Goal: Information Seeking & Learning: Learn about a topic

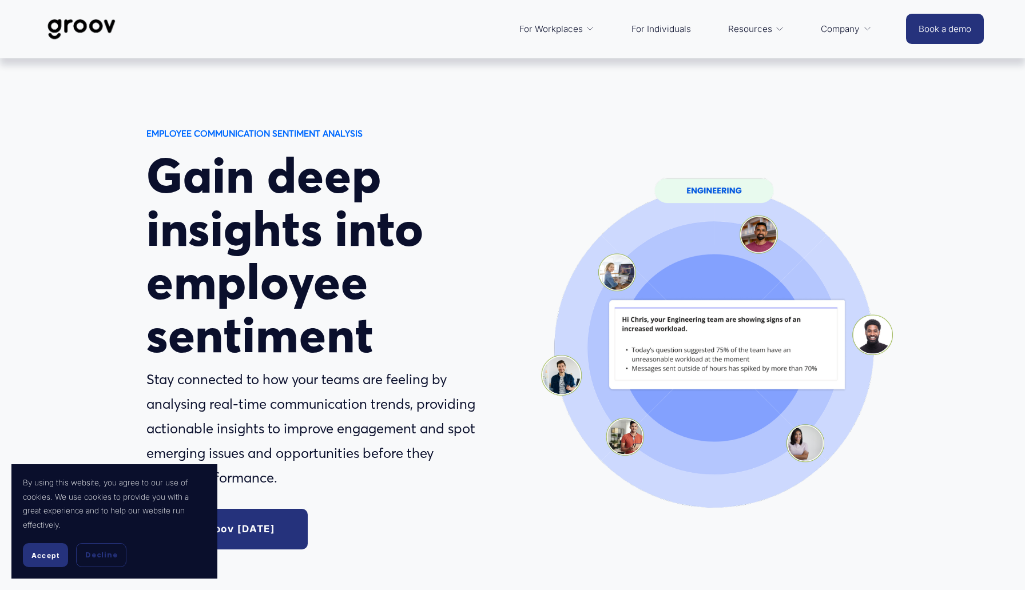
click at [41, 549] on button "Accept" at bounding box center [45, 555] width 45 height 24
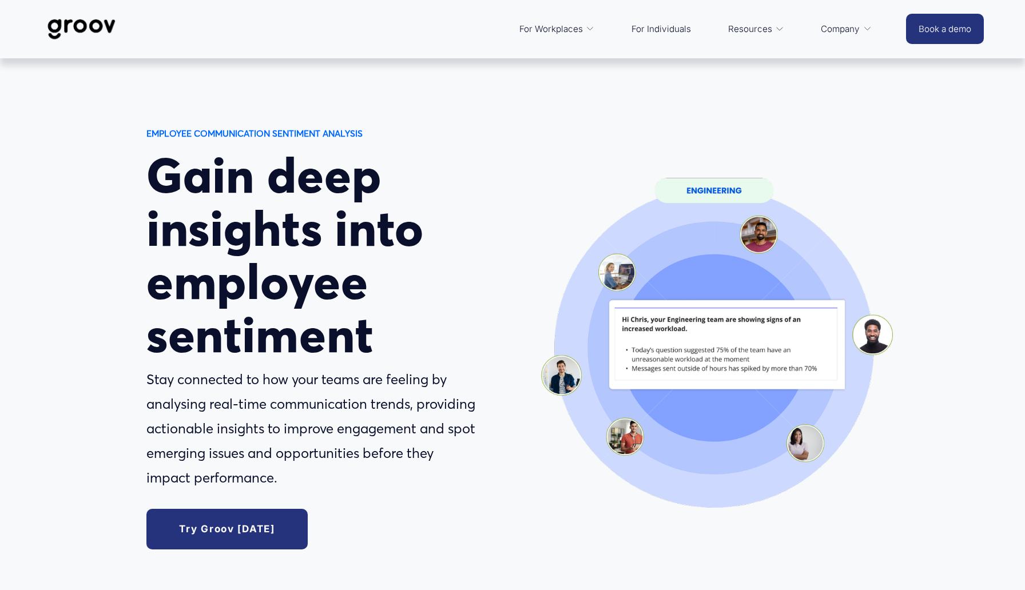
click at [208, 540] on link "Try Groov today" at bounding box center [227, 529] width 162 height 41
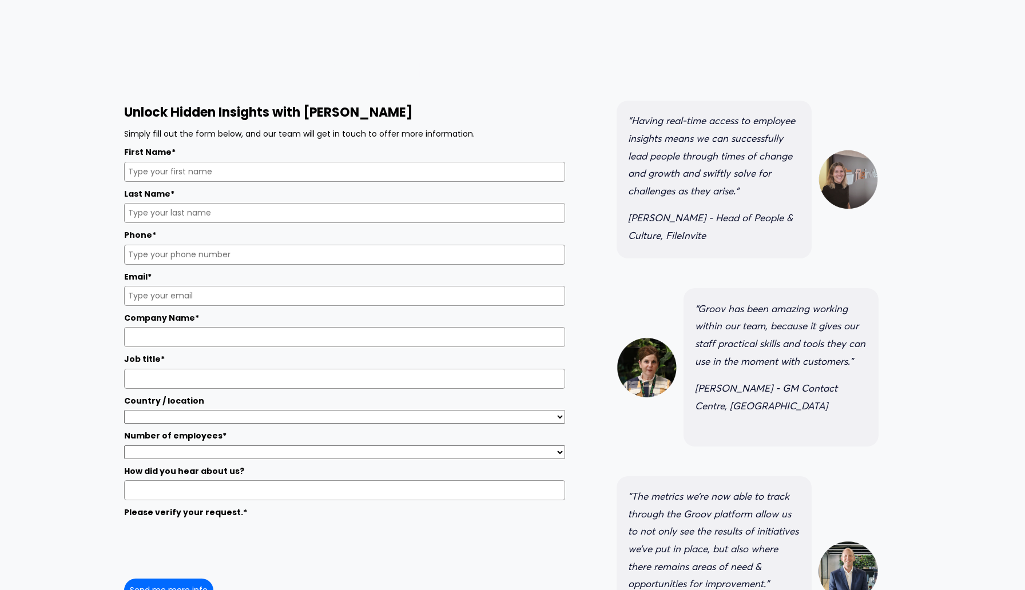
scroll to position [45, 0]
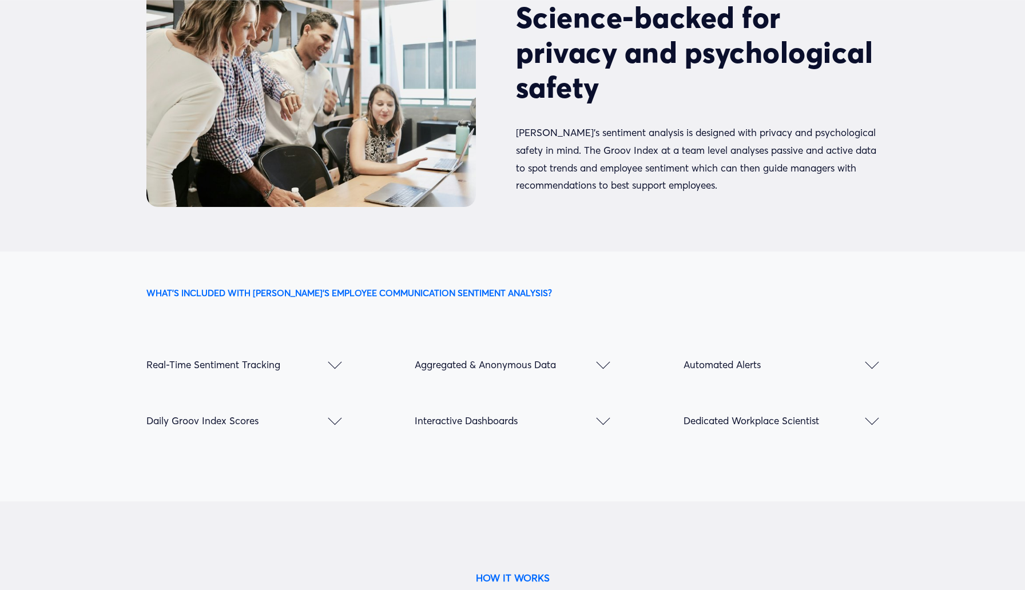
scroll to position [1406, 0]
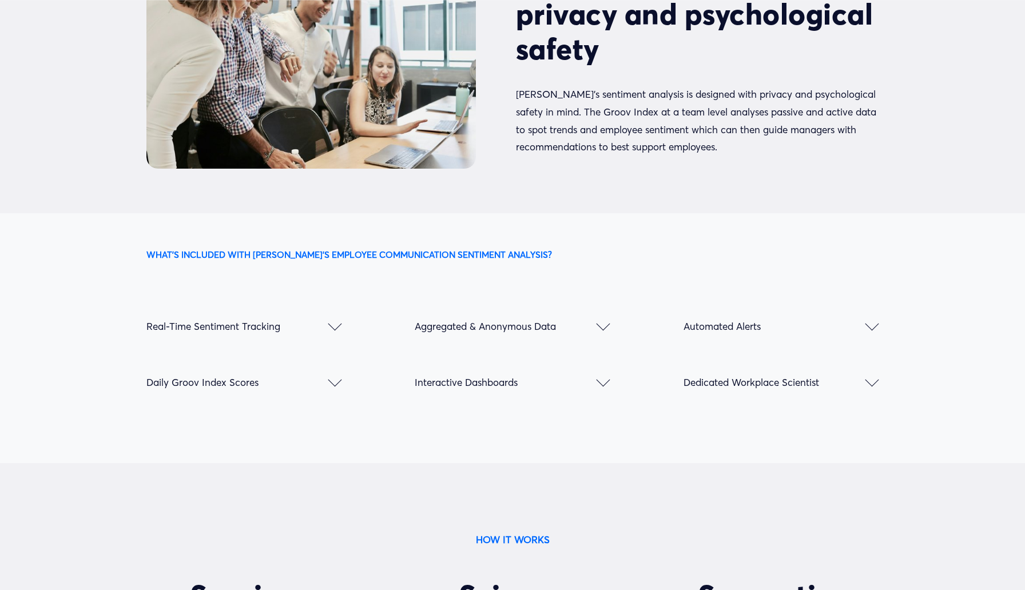
click at [335, 373] on div at bounding box center [335, 380] width 14 height 14
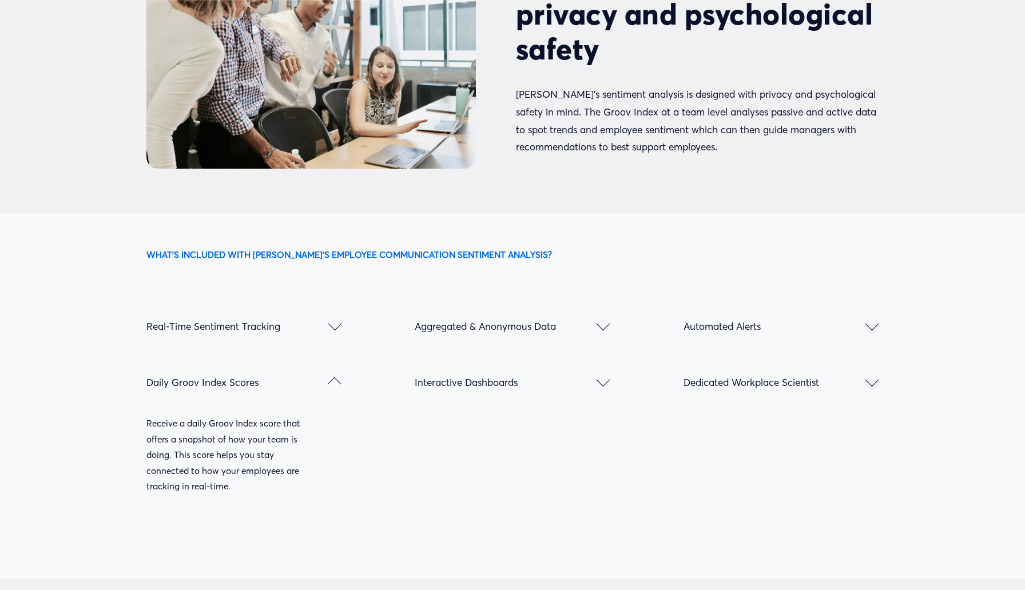
click at [335, 377] on div at bounding box center [335, 384] width 14 height 14
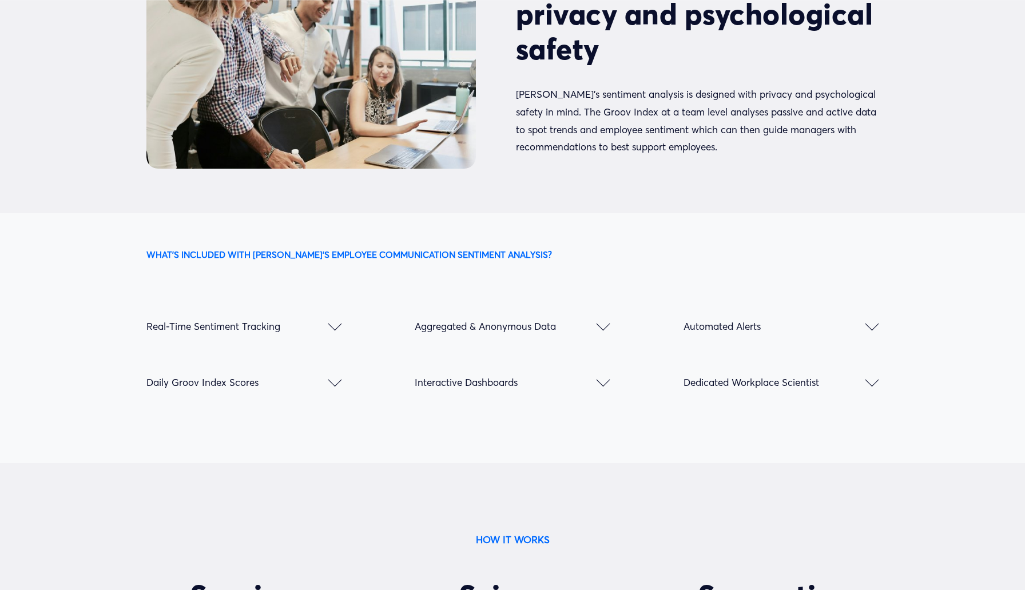
click at [332, 317] on div at bounding box center [335, 324] width 14 height 14
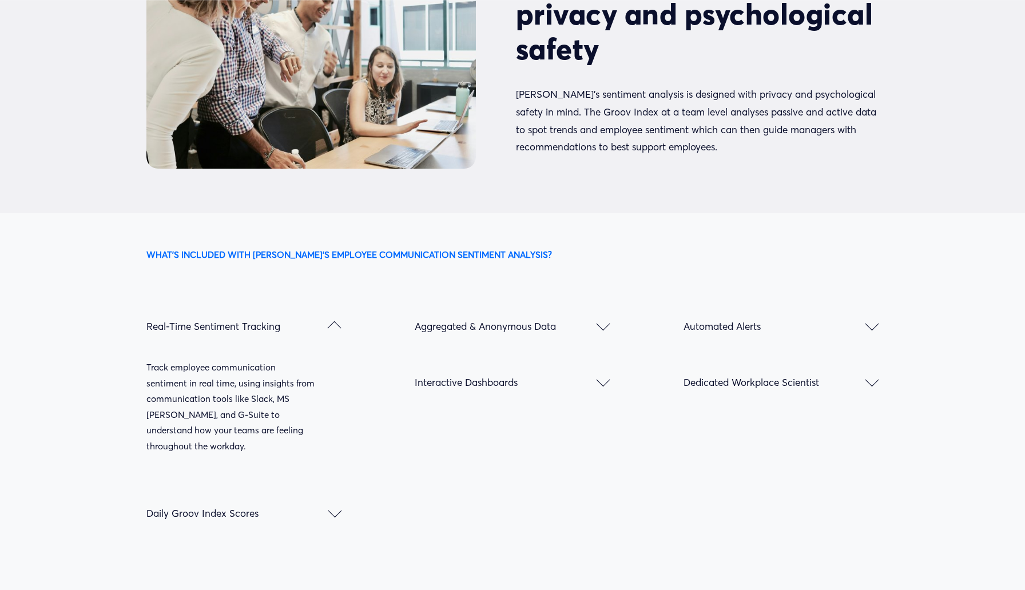
click at [332, 319] on div at bounding box center [335, 326] width 14 height 14
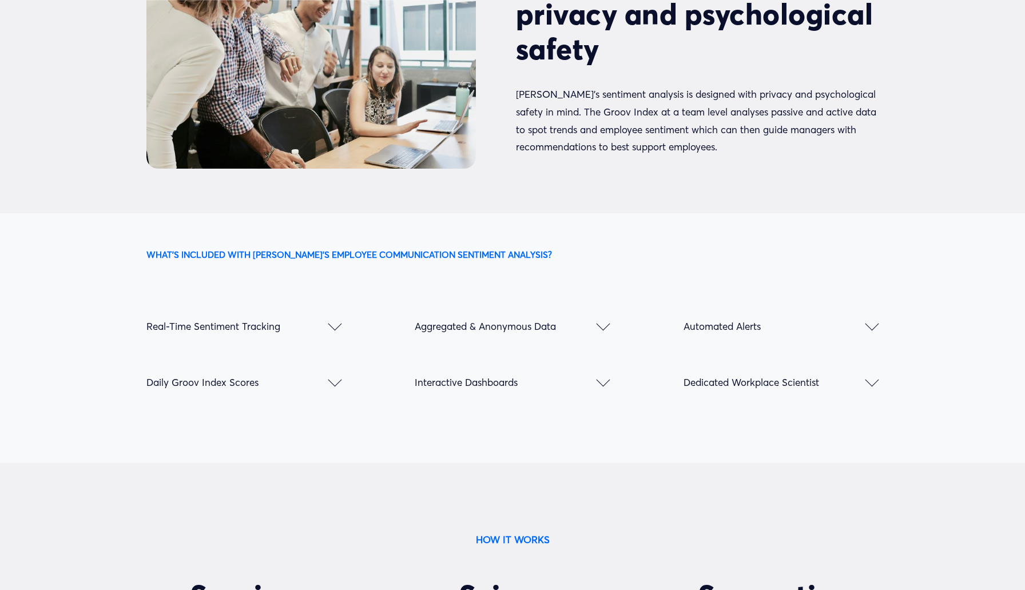
click at [607, 317] on div at bounding box center [604, 324] width 14 height 14
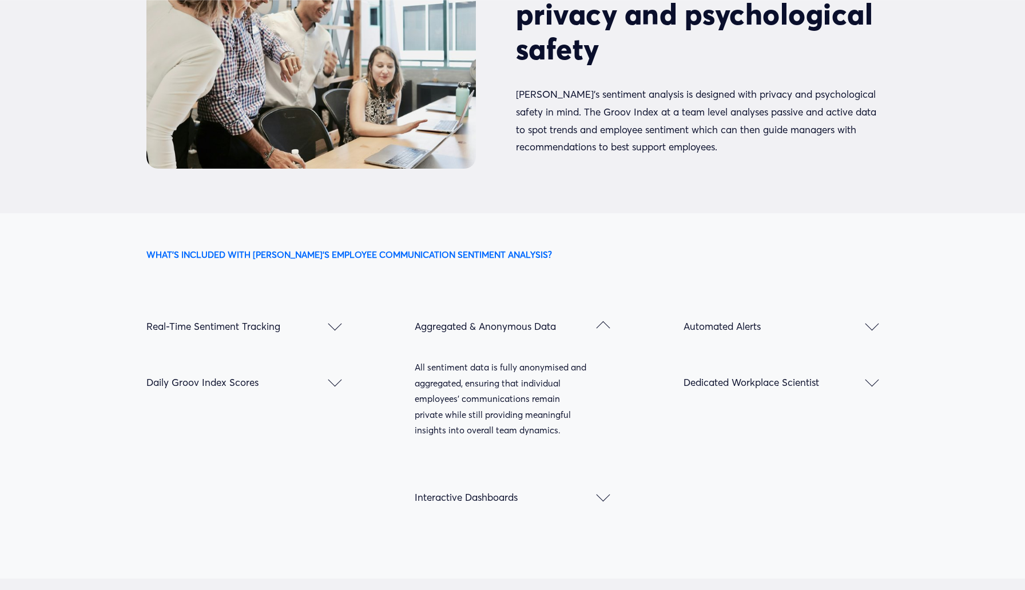
click at [607, 319] on div at bounding box center [604, 326] width 14 height 14
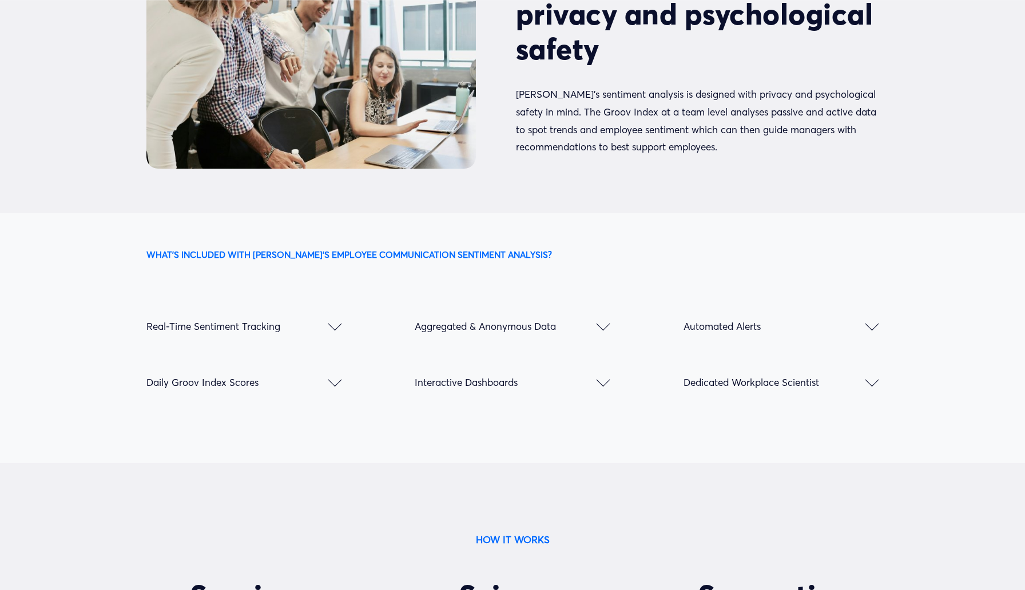
click at [601, 373] on div at bounding box center [604, 380] width 14 height 14
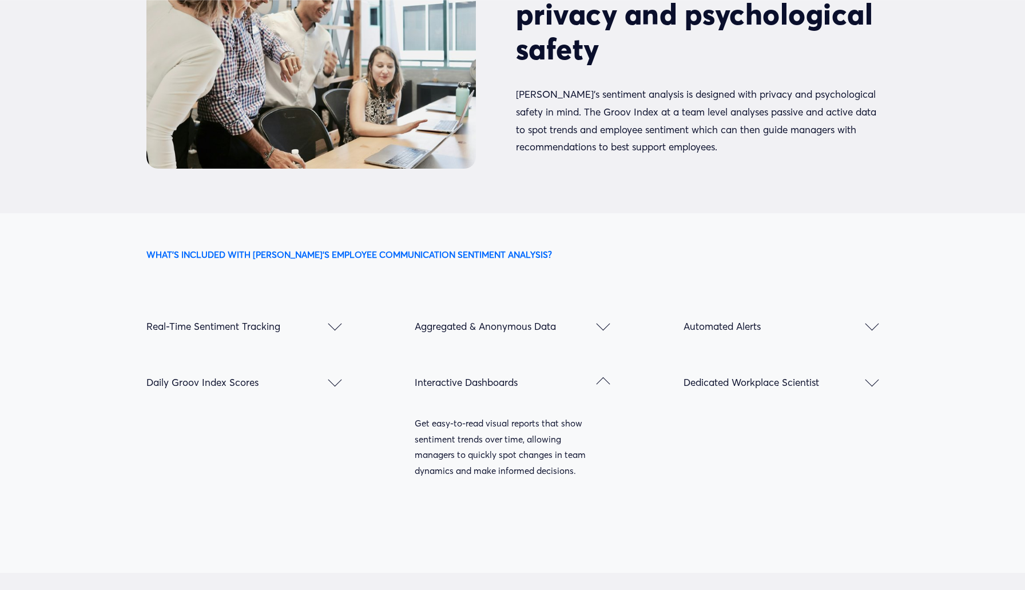
click at [601, 375] on div at bounding box center [604, 382] width 14 height 14
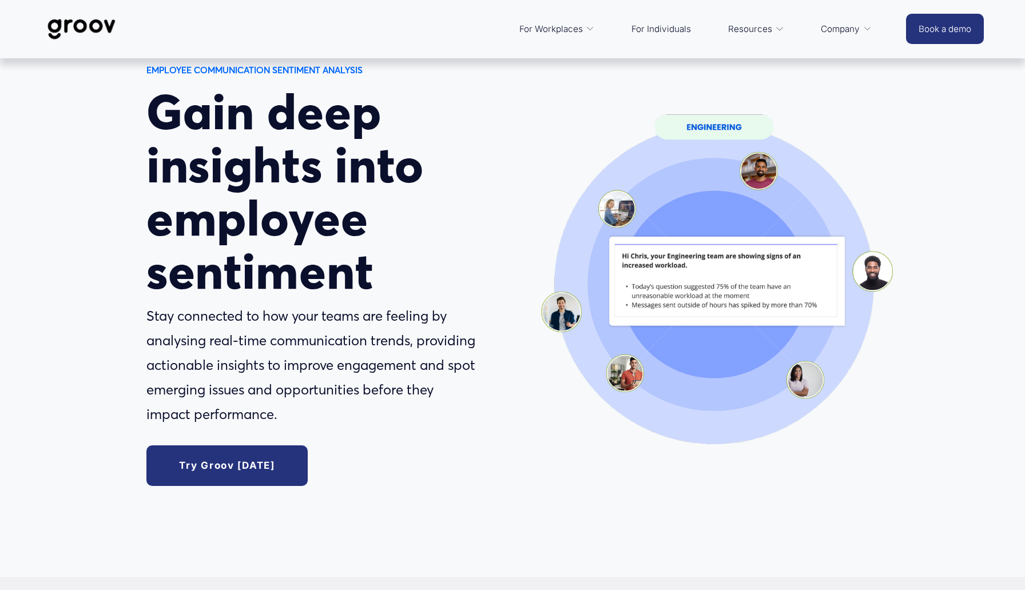
scroll to position [0, 0]
